Goal: Task Accomplishment & Management: Use online tool/utility

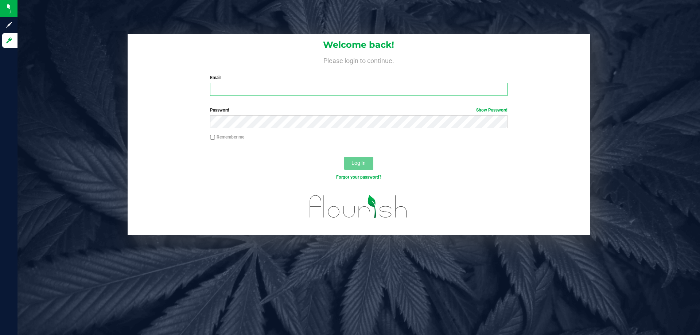
click at [263, 86] on input "Email" at bounding box center [358, 89] width 297 height 13
type input "[EMAIL_ADDRESS][DOMAIN_NAME]"
click at [344, 157] on button "Log In" at bounding box center [358, 163] width 29 height 13
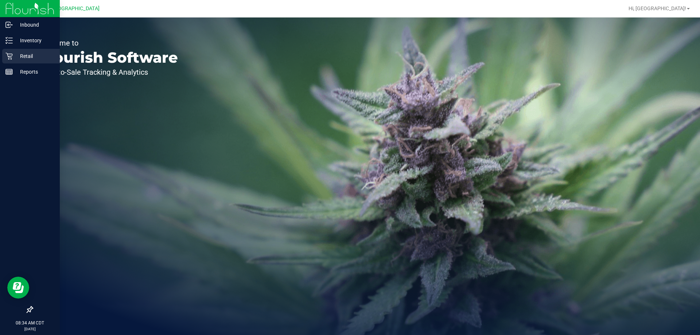
click at [23, 54] on p "Retail" at bounding box center [35, 56] width 44 height 9
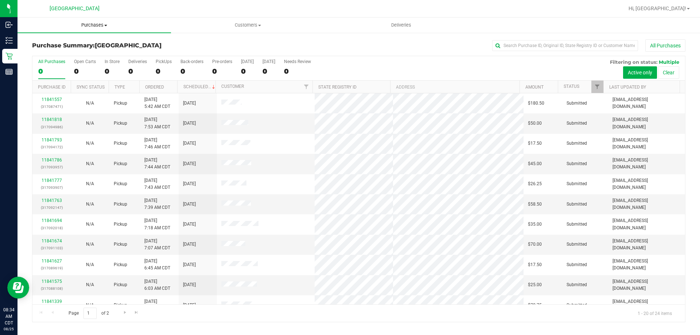
click at [89, 27] on span "Purchases" at bounding box center [95, 25] width 154 height 7
click at [72, 50] on li "Fulfillment" at bounding box center [95, 53] width 154 height 9
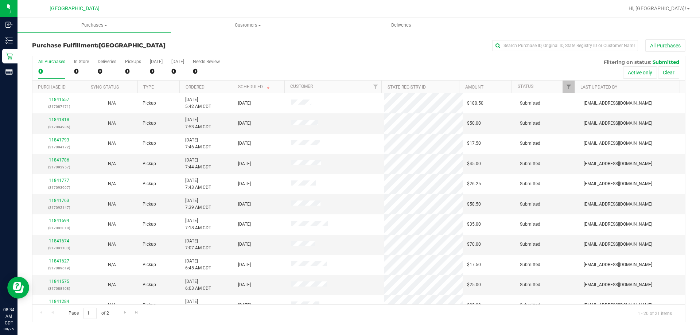
click at [207, 89] on th "Ordered" at bounding box center [205, 87] width 53 height 13
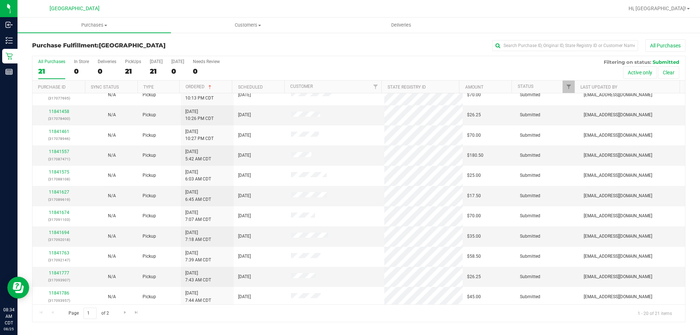
scroll to position [193, 0]
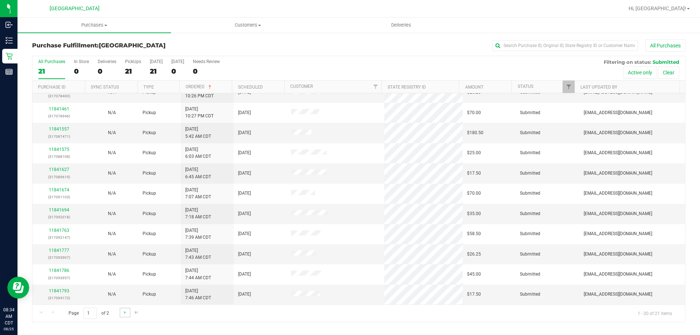
click at [123, 316] on link "Go to the next page" at bounding box center [125, 313] width 11 height 10
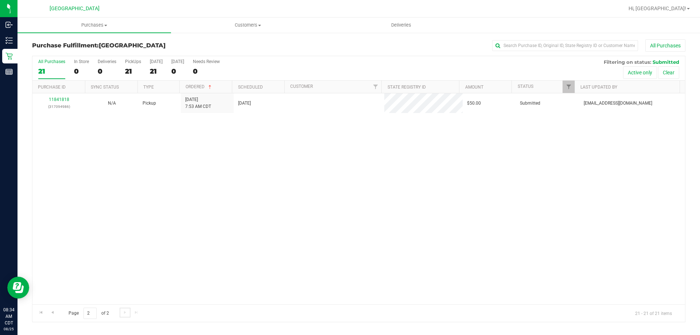
scroll to position [0, 0]
click at [51, 312] on span "Go to the previous page" at bounding box center [53, 313] width 6 height 6
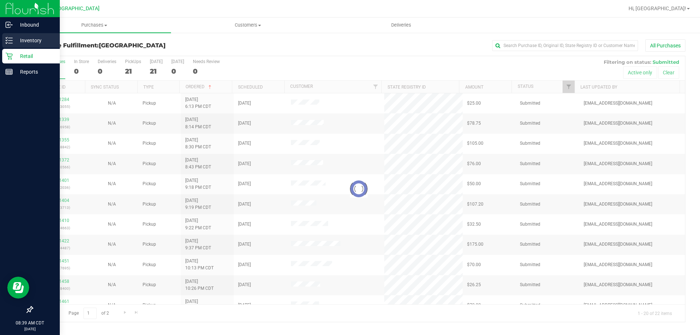
click at [14, 38] on p "Inventory" at bounding box center [35, 40] width 44 height 9
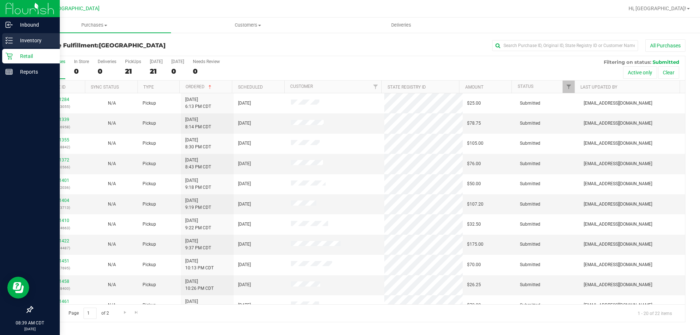
click at [32, 41] on p "Inventory" at bounding box center [35, 40] width 44 height 9
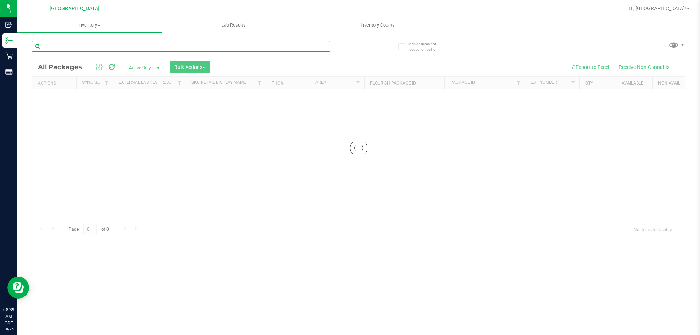
click at [78, 49] on input "text" at bounding box center [181, 46] width 298 height 11
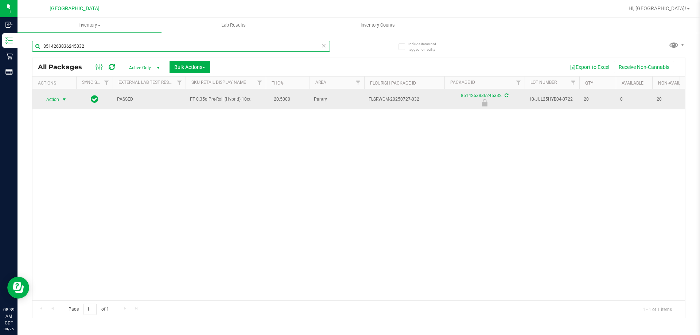
type input "8514263836245332"
click at [68, 98] on span "select" at bounding box center [64, 99] width 9 height 10
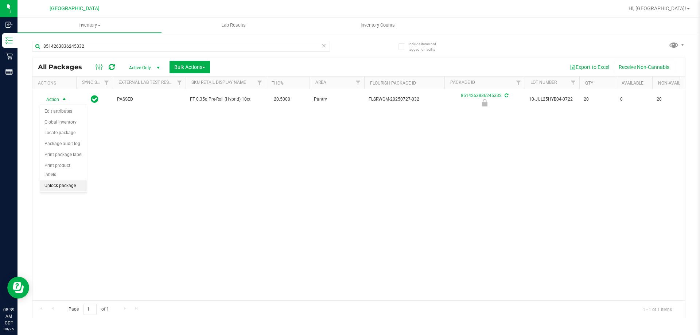
click at [62, 181] on li "Unlock package" at bounding box center [63, 186] width 47 height 11
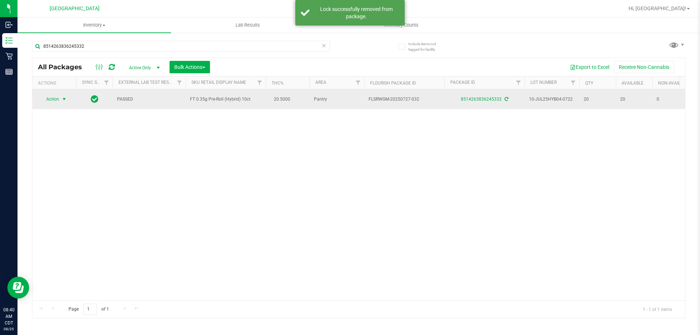
click at [56, 99] on span "Action" at bounding box center [50, 99] width 20 height 10
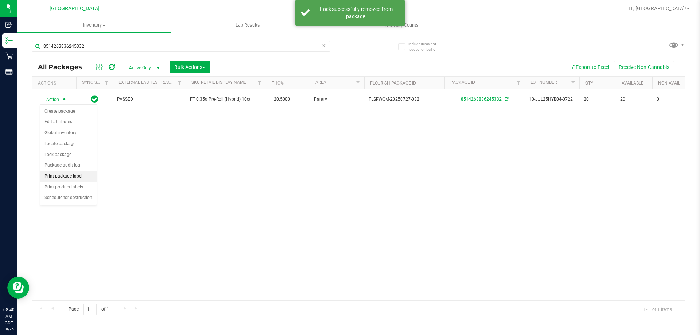
click at [57, 174] on li "Print package label" at bounding box center [68, 176] width 57 height 11
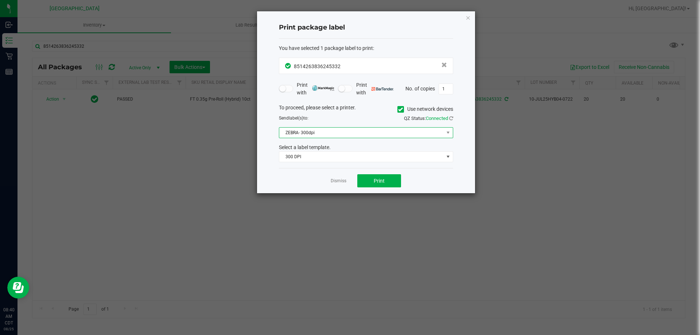
click at [334, 133] on span "ZEBRA- 300dpi" at bounding box center [361, 133] width 165 height 10
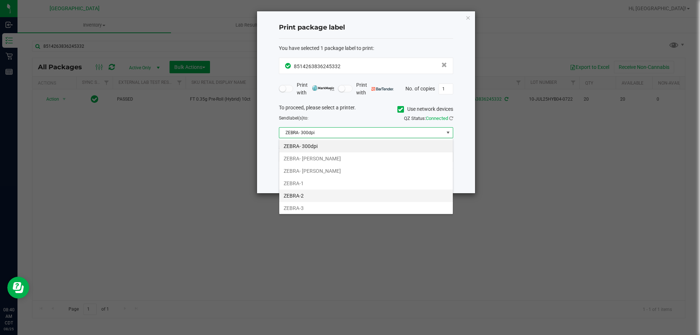
click at [302, 196] on li "ZEBRA-2" at bounding box center [366, 196] width 174 height 12
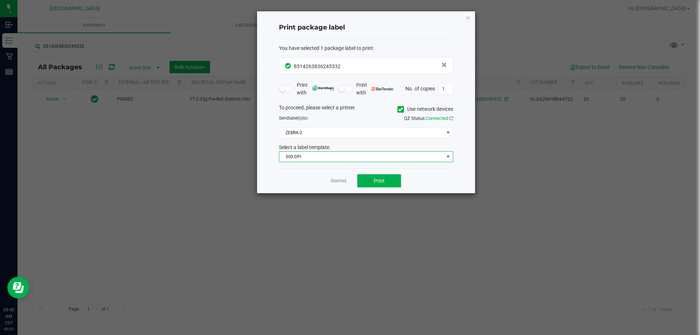
click at [305, 157] on span "300 DPI" at bounding box center [361, 157] width 165 height 10
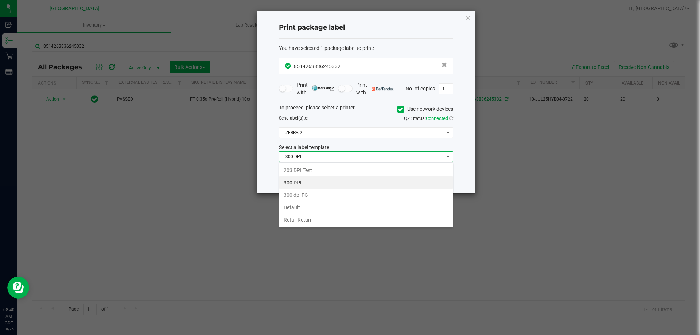
scroll to position [11, 174]
click at [301, 169] on li "203 DPI Test" at bounding box center [366, 170] width 174 height 12
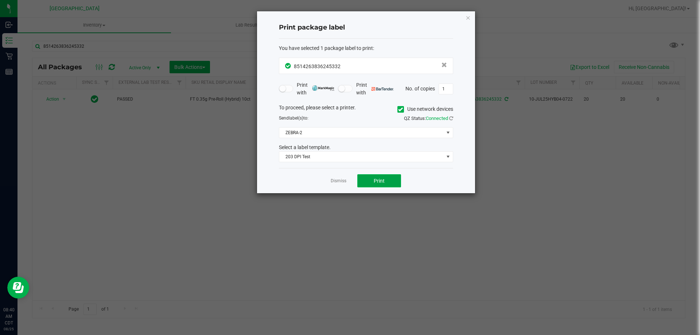
click at [383, 187] on button "Print" at bounding box center [379, 180] width 44 height 13
click at [343, 180] on link "Dismiss" at bounding box center [339, 181] width 16 height 6
